Goal: Communication & Community: Connect with others

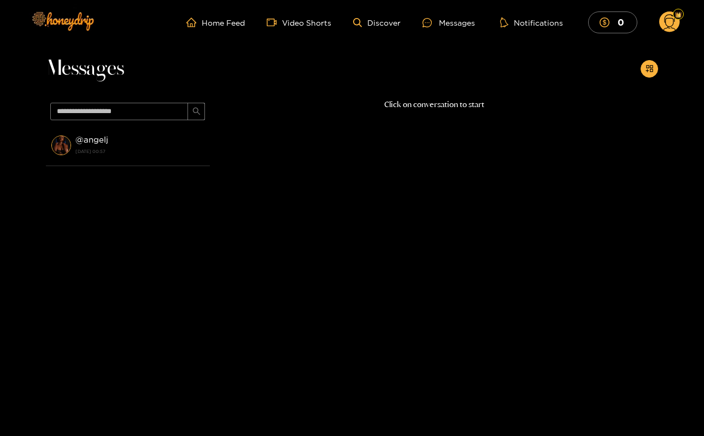
click at [458, 30] on ul "Home Feed Video Shorts Discover Messages Notifications 0" at bounding box center [433, 22] width 494 height 22
click at [458, 24] on div "Messages" at bounding box center [449, 22] width 52 height 13
click at [447, 22] on div "Messages" at bounding box center [449, 22] width 52 height 13
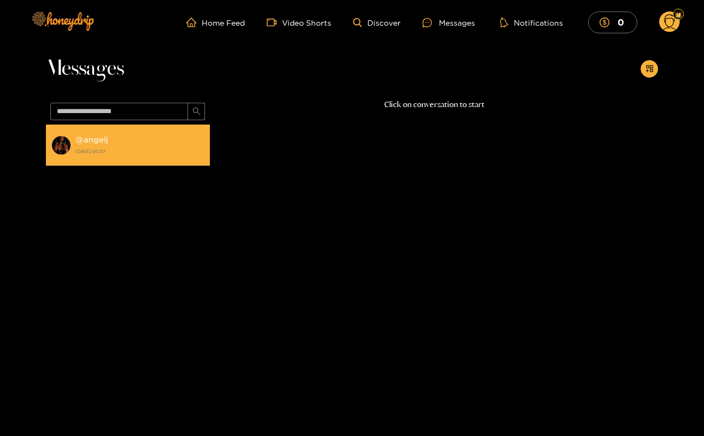
click at [113, 141] on div "@ angelj [DATE] 00:57" at bounding box center [139, 145] width 129 height 25
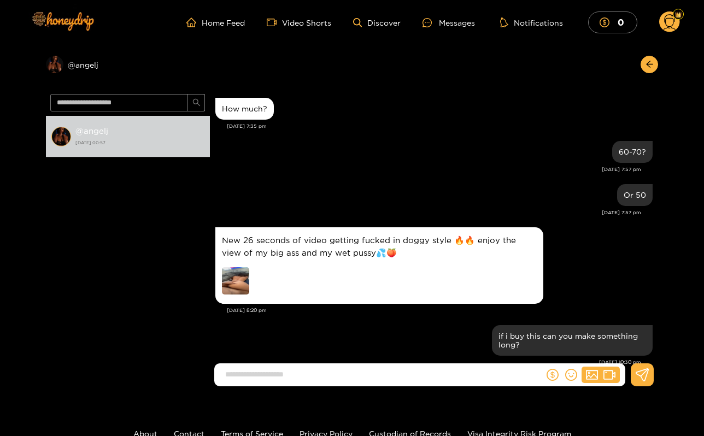
scroll to position [1213, 0]
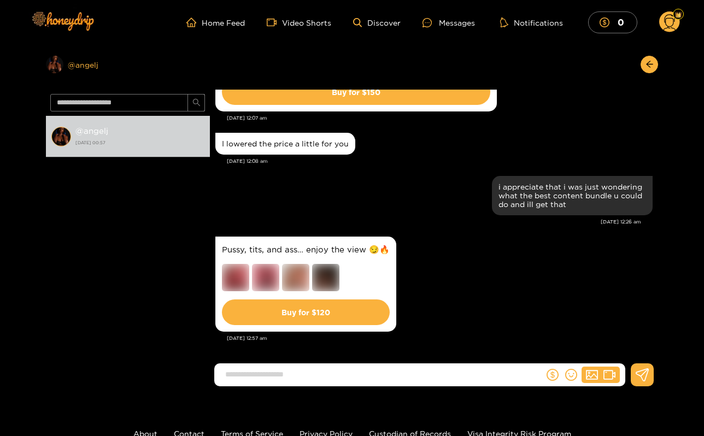
click at [81, 71] on div "Preview @ angelj" at bounding box center [128, 64] width 164 height 17
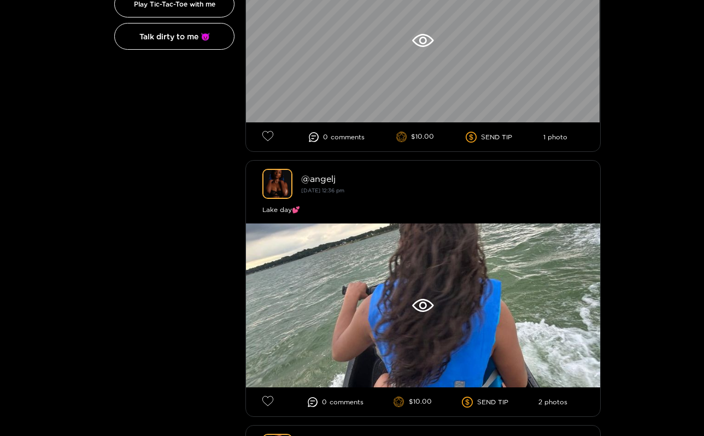
scroll to position [611, 0]
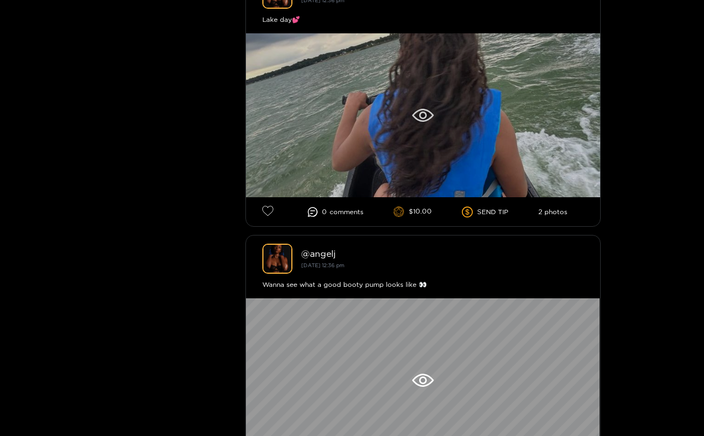
click at [360, 121] on div at bounding box center [423, 115] width 354 height 164
